Goal: Task Accomplishment & Management: Complete application form

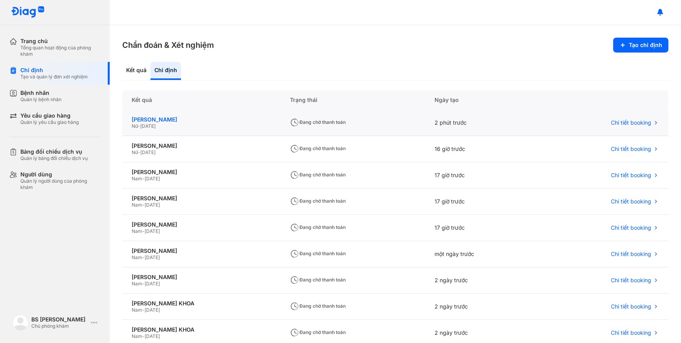
click at [247, 122] on div "[PERSON_NAME]" at bounding box center [201, 119] width 139 height 7
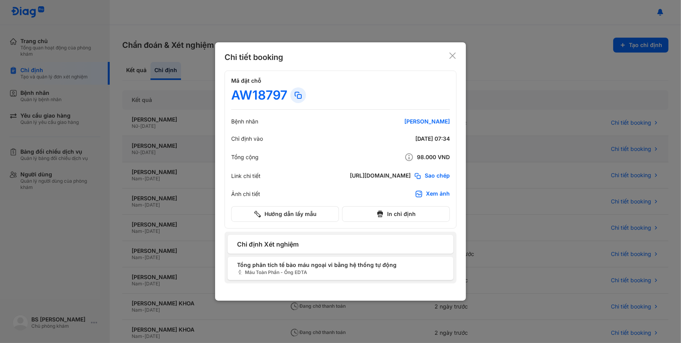
click at [158, 149] on div at bounding box center [340, 171] width 681 height 343
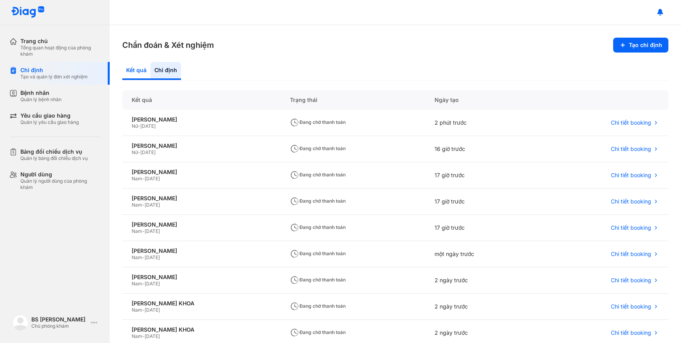
click at [150, 63] on div "Kết quả" at bounding box center [165, 71] width 31 height 18
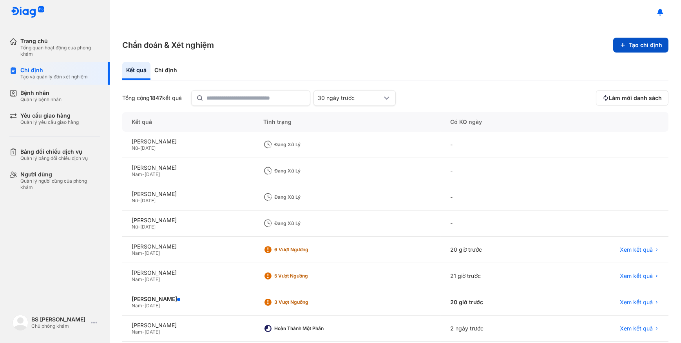
drag, startPoint x: 668, startPoint y: 41, endPoint x: 631, endPoint y: 48, distance: 36.7
click at [662, 43] on div "Chẩn đoán & Xét nghiệm Tạo chỉ định Kết quả Chỉ định Tổng cộng 1847 kết quả 30 …" at bounding box center [395, 184] width 571 height 318
click at [631, 48] on button "Tạo chỉ định" at bounding box center [640, 45] width 55 height 15
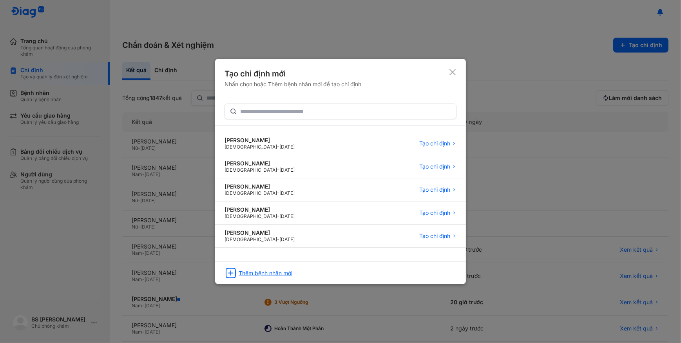
click at [266, 273] on div "Thêm bệnh nhân mới" at bounding box center [266, 273] width 54 height 7
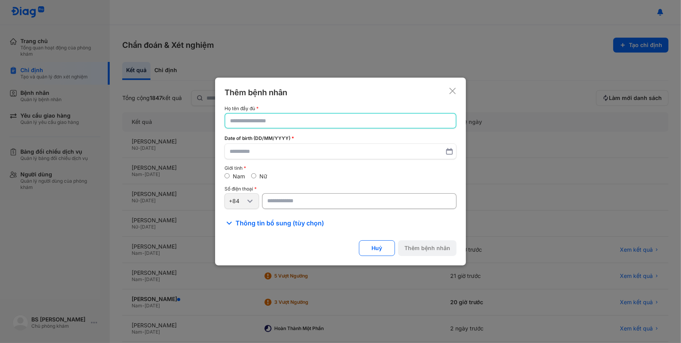
click at [286, 121] on input "text" at bounding box center [340, 121] width 221 height 14
paste input "**********"
type input "**********"
click at [72, 99] on div at bounding box center [340, 171] width 681 height 343
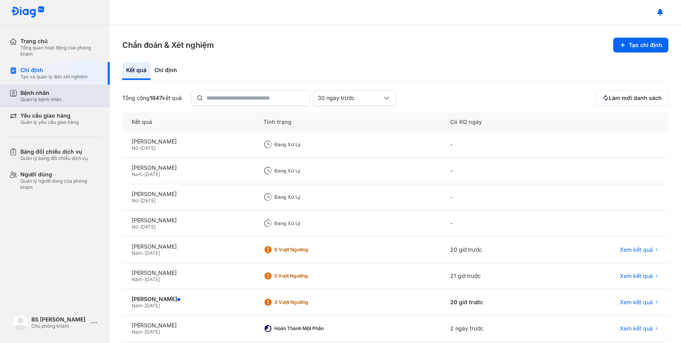
click at [63, 98] on div "Bệnh nhân Quản lý bệnh nhân" at bounding box center [60, 95] width 80 height 13
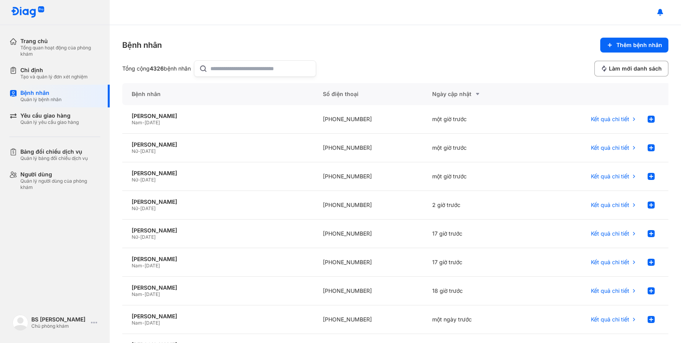
click at [228, 71] on input "text" at bounding box center [261, 69] width 100 height 16
paste input "**********"
type input "**********"
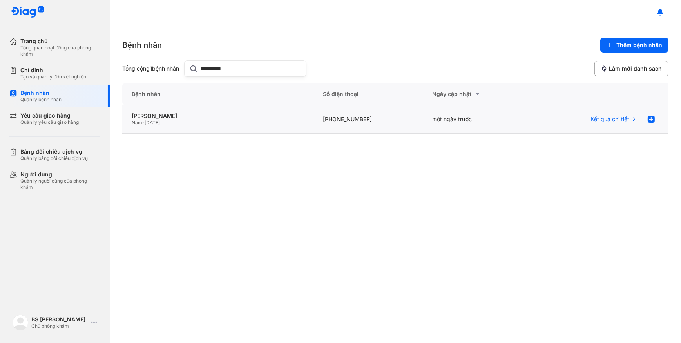
click at [313, 126] on div "LƯU HOÀNG ANH VŨ Nam - 17/10/1987" at bounding box center [367, 119] width 109 height 29
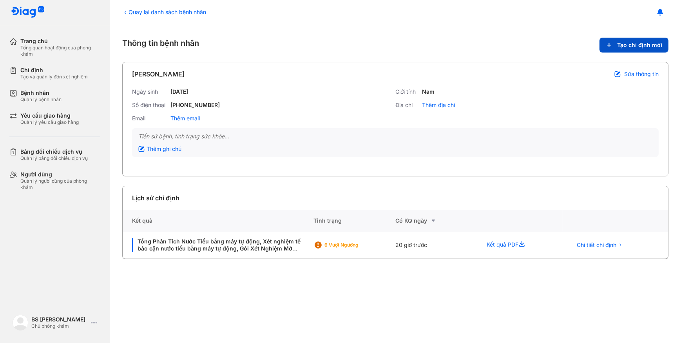
click at [621, 44] on span "Tạo chỉ định mới" at bounding box center [639, 45] width 45 height 7
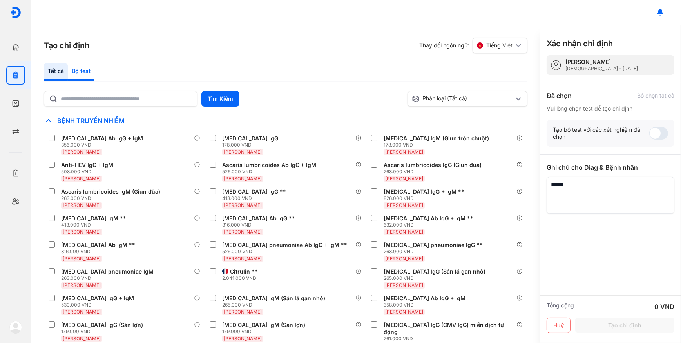
click at [82, 73] on div "Bộ test" at bounding box center [81, 72] width 27 height 18
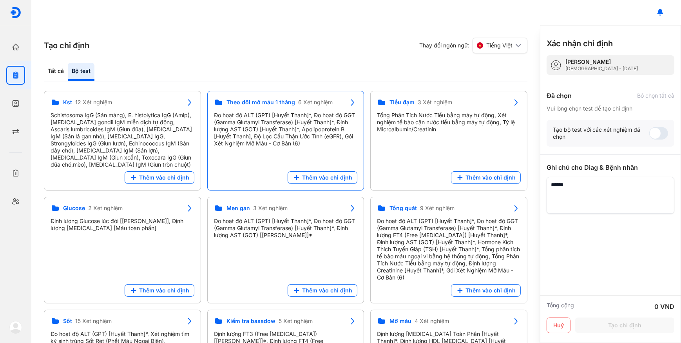
drag, startPoint x: 319, startPoint y: 178, endPoint x: 323, endPoint y: 176, distance: 4.4
click at [320, 179] on span "Thêm vào chỉ định" at bounding box center [327, 177] width 50 height 7
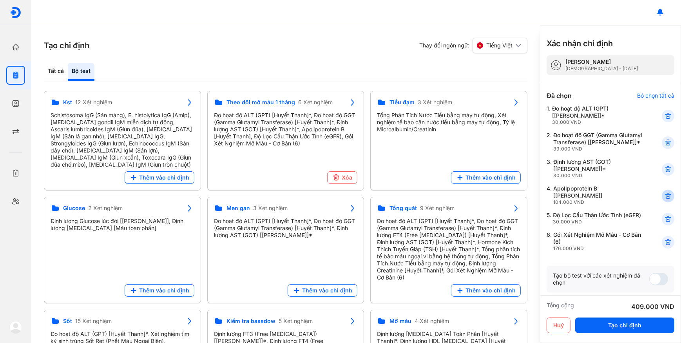
click at [665, 199] on use at bounding box center [667, 195] width 5 height 5
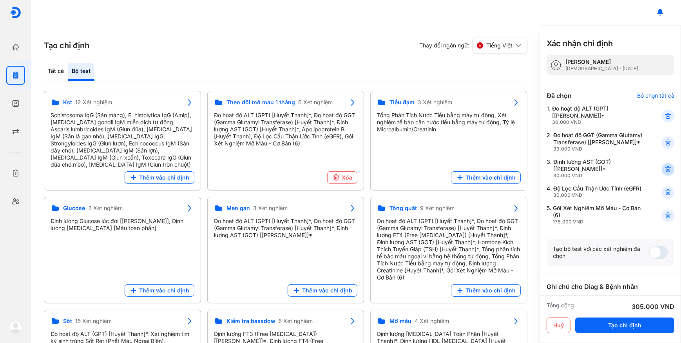
click at [664, 173] on icon at bounding box center [668, 169] width 8 height 8
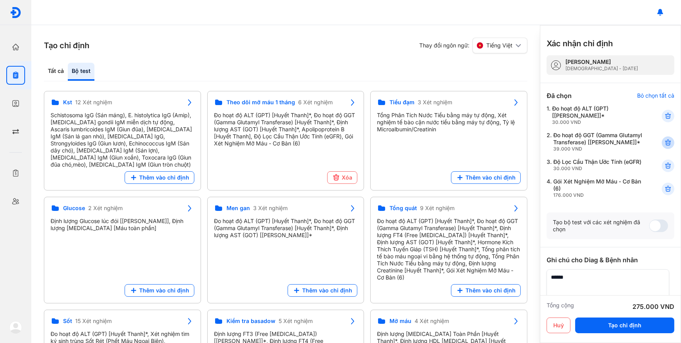
click at [664, 147] on icon at bounding box center [668, 143] width 8 height 8
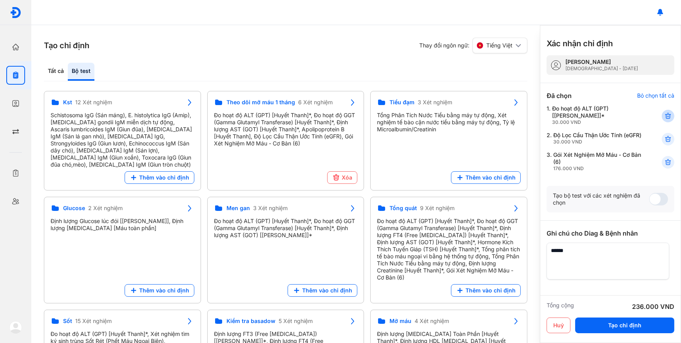
click at [665, 113] on use at bounding box center [667, 115] width 5 height 5
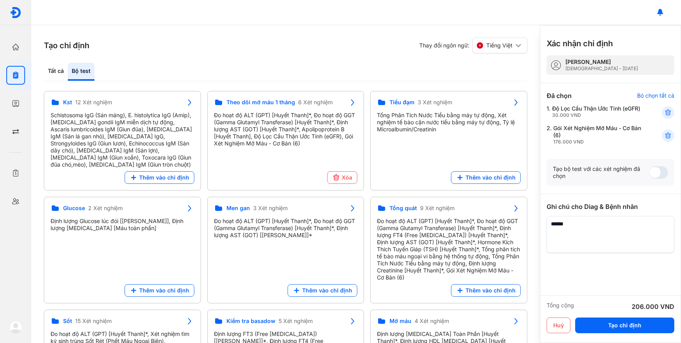
drag, startPoint x: 53, startPoint y: 69, endPoint x: 82, endPoint y: 78, distance: 30.8
click at [68, 69] on div "Tất cả" at bounding box center [81, 72] width 27 height 18
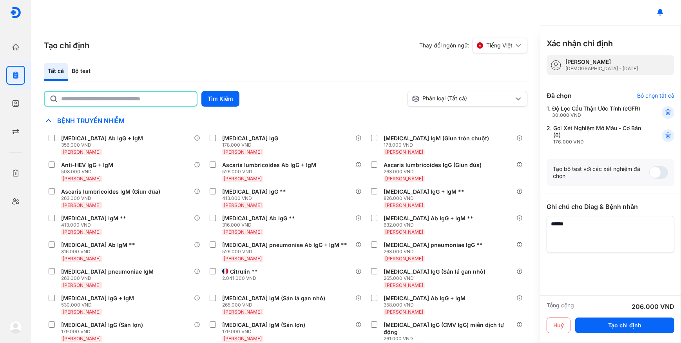
click at [93, 96] on input "text" at bounding box center [126, 99] width 131 height 14
type input "*"
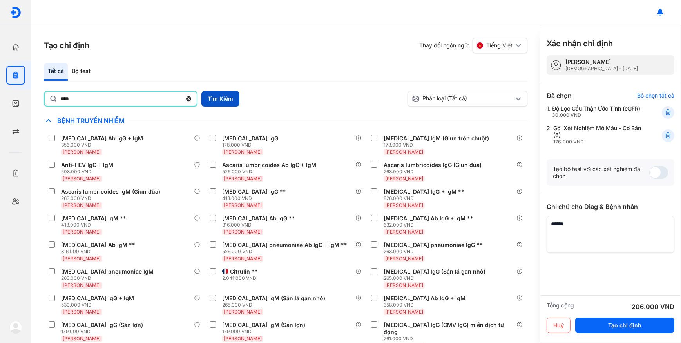
type input "****"
click at [206, 98] on button "Tìm Kiếm" at bounding box center [220, 99] width 38 height 16
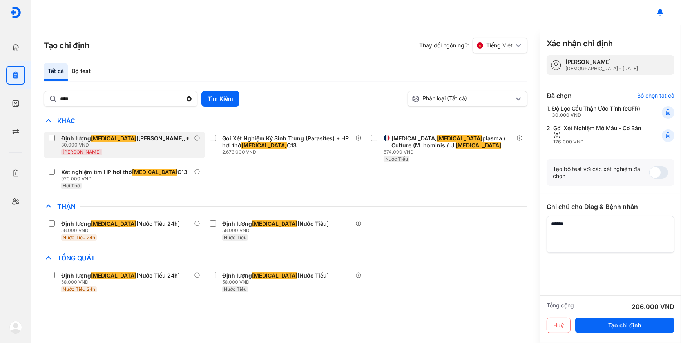
click at [119, 152] on div "Huyết Thanh" at bounding box center [126, 151] width 131 height 7
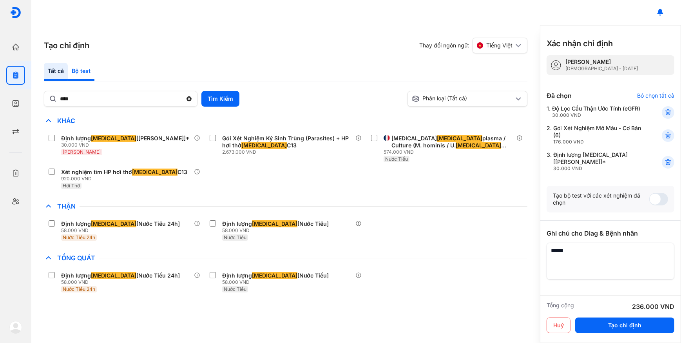
click at [78, 64] on div "Bộ test" at bounding box center [81, 72] width 27 height 18
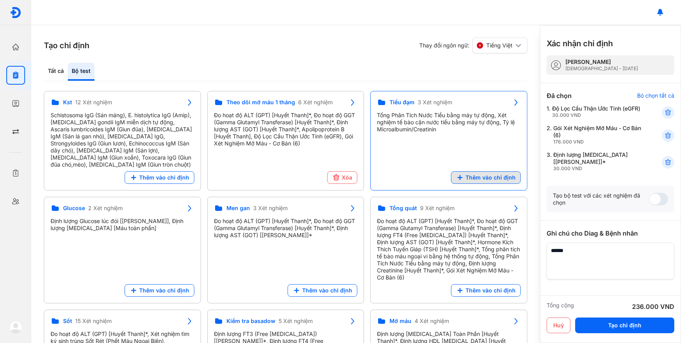
click at [490, 171] on button "Thêm vào chỉ định" at bounding box center [486, 177] width 70 height 13
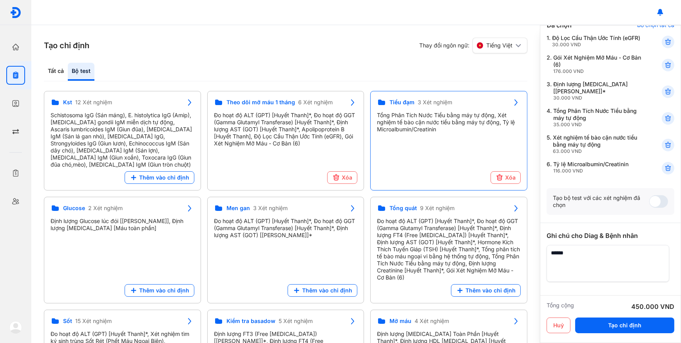
scroll to position [71, 0]
click at [611, 262] on textarea at bounding box center [607, 262] width 123 height 37
type textarea "**********"
click at [607, 325] on button "Tạo chỉ định" at bounding box center [624, 325] width 99 height 16
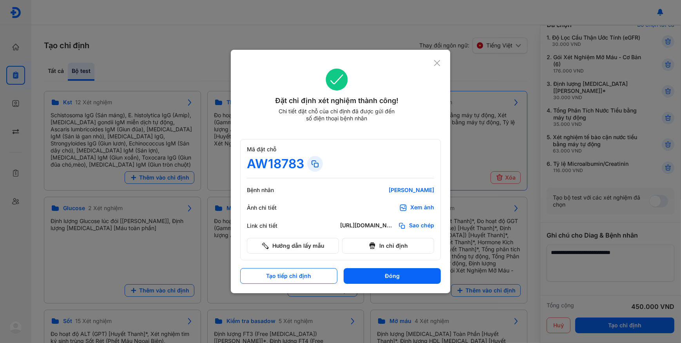
click at [420, 227] on span "Sao chép" at bounding box center [421, 226] width 25 height 8
click at [440, 64] on icon at bounding box center [436, 63] width 7 height 8
